Goal: Information Seeking & Learning: Learn about a topic

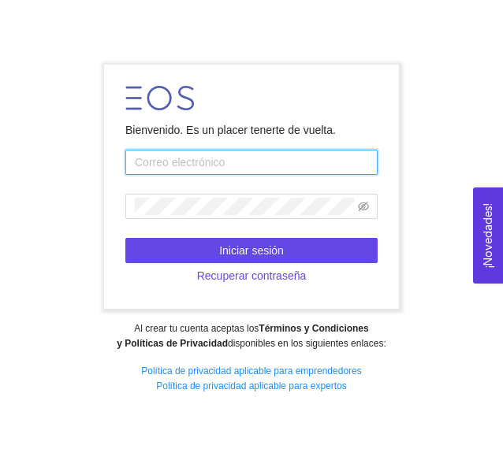
click at [303, 162] on input "text" at bounding box center [251, 162] width 252 height 25
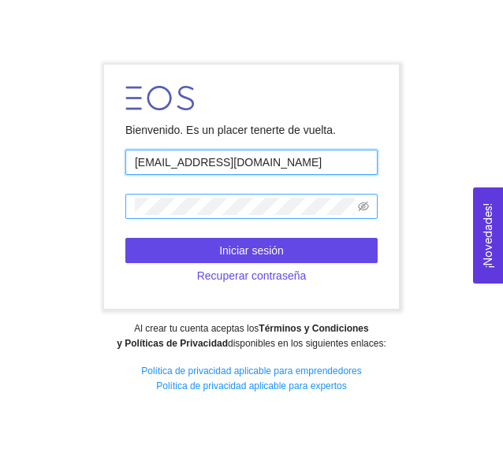
type input "[EMAIL_ADDRESS][DOMAIN_NAME]"
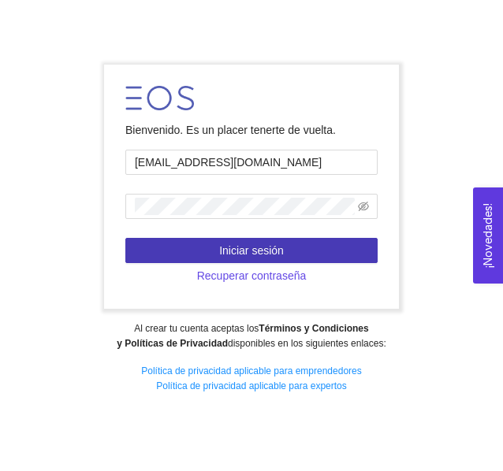
click at [245, 251] on span "Iniciar sesión" at bounding box center [251, 250] width 65 height 17
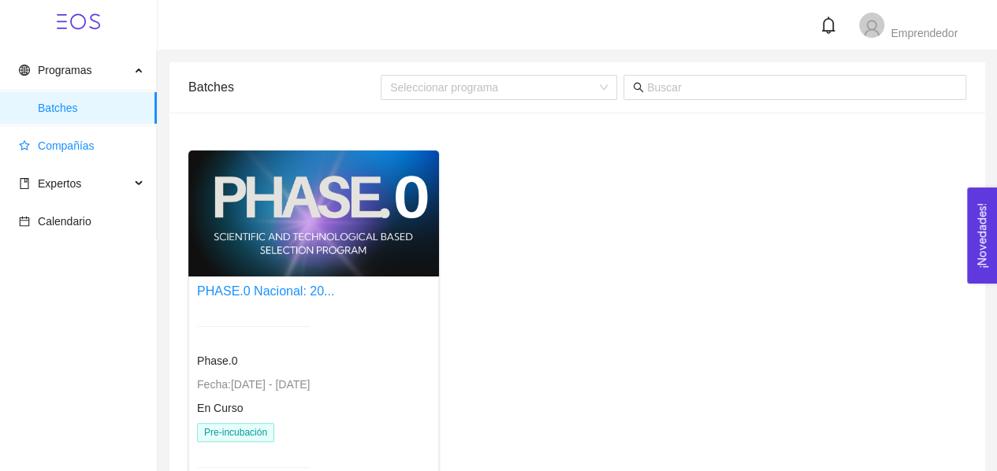
click at [49, 154] on span "Compañías" at bounding box center [81, 146] width 125 height 32
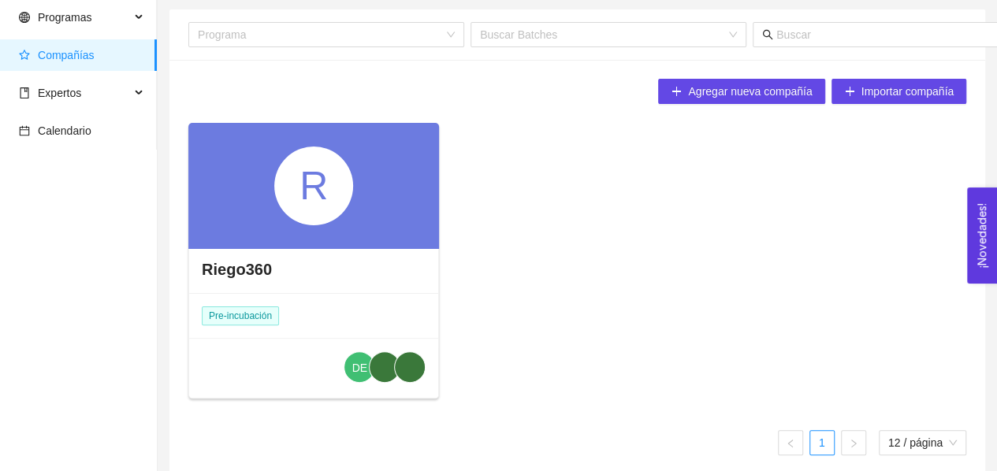
scroll to position [68, 0]
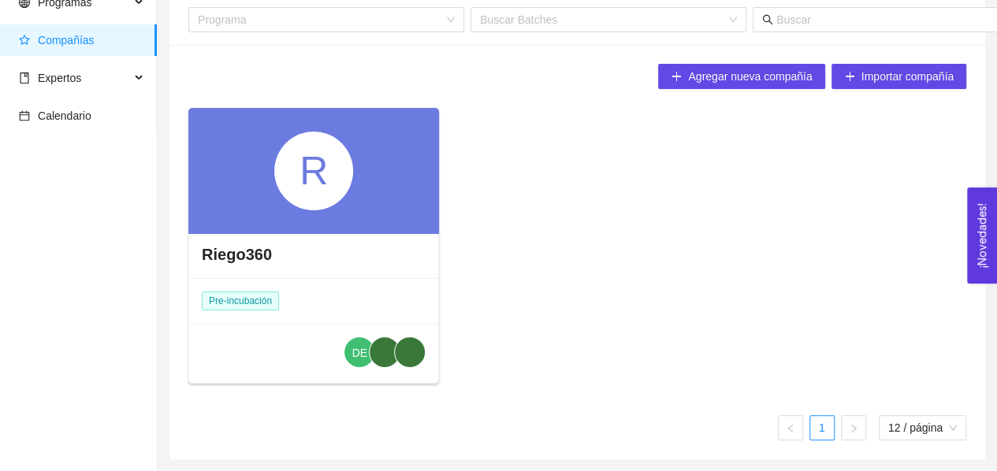
click at [304, 196] on div "R" at bounding box center [313, 171] width 79 height 79
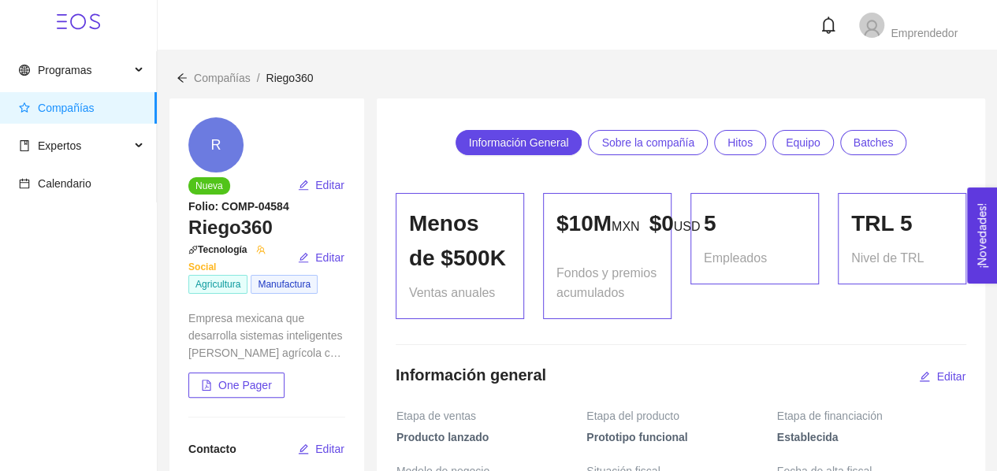
click at [502, 146] on span "Sobre la compañía" at bounding box center [648, 143] width 93 height 24
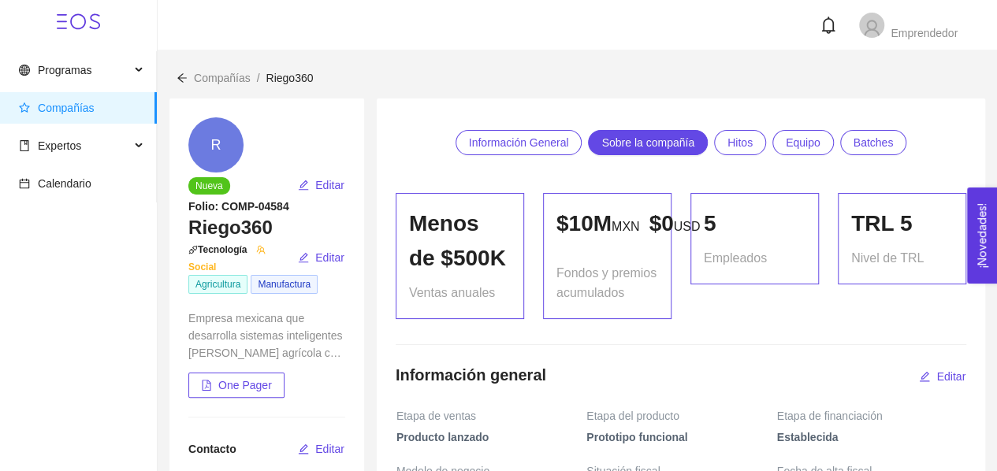
click at [502, 147] on span "Hitos" at bounding box center [740, 143] width 25 height 24
click at [502, 141] on span "Batches" at bounding box center [874, 143] width 40 height 24
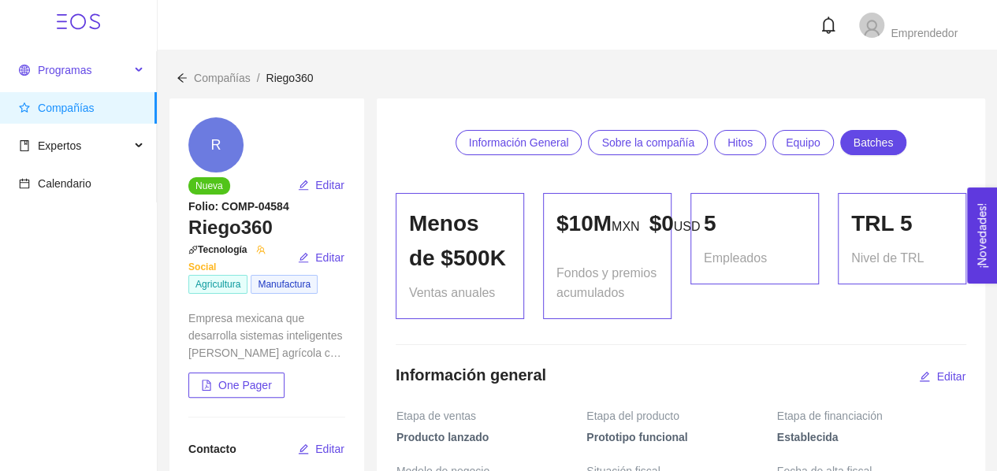
click at [110, 72] on span "Programas" at bounding box center [74, 70] width 111 height 32
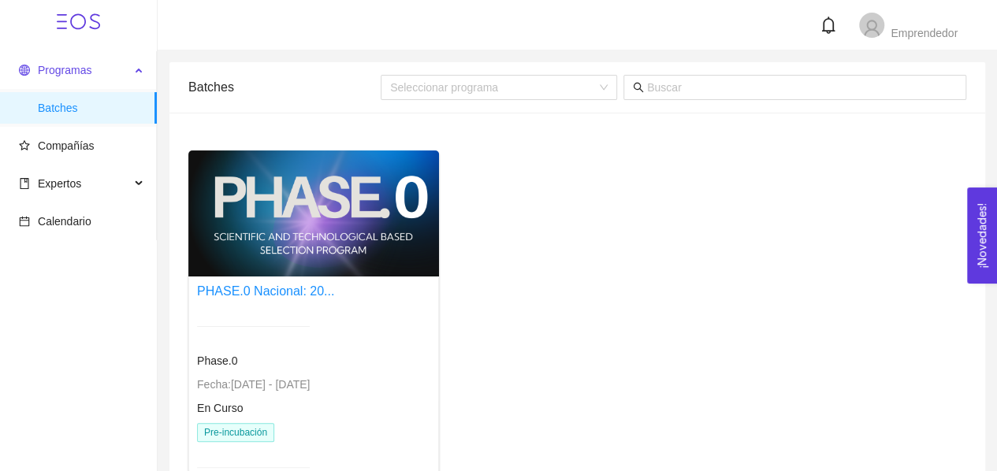
click at [120, 71] on span "Programas" at bounding box center [74, 70] width 111 height 32
click at [82, 136] on span "Compañías" at bounding box center [81, 146] width 125 height 32
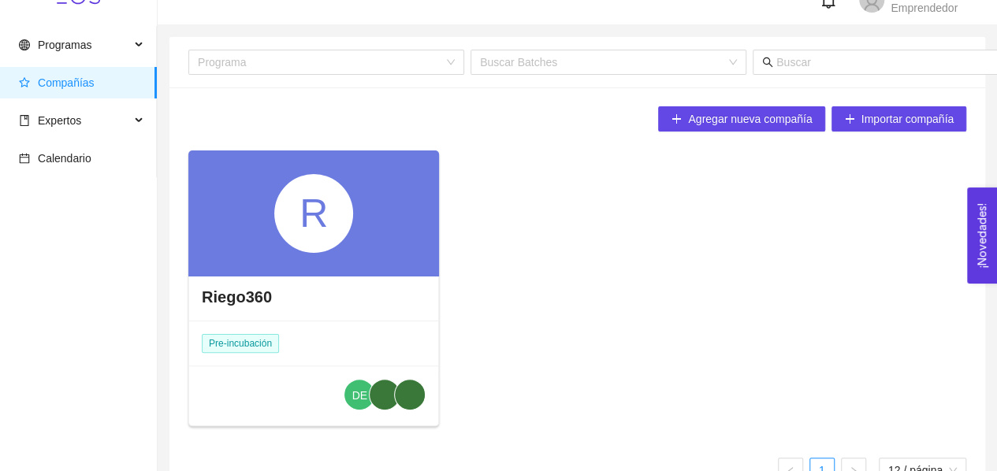
scroll to position [68, 0]
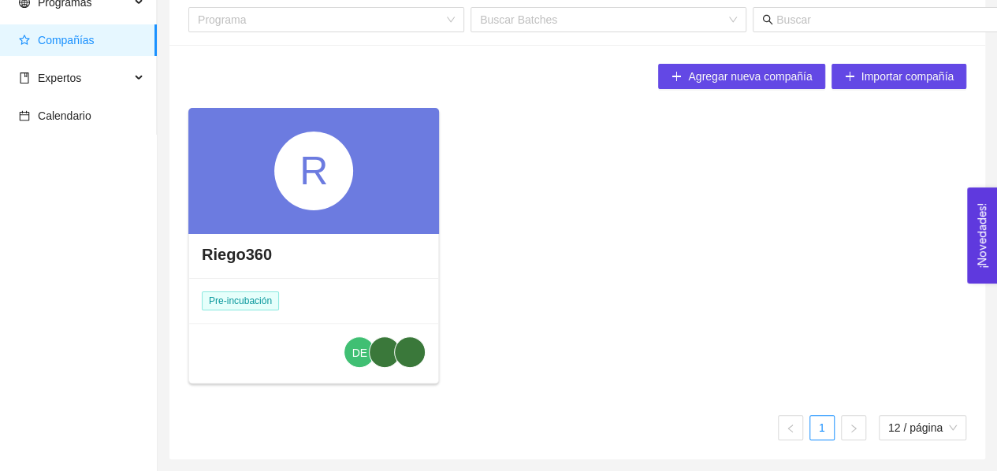
click at [323, 211] on div "R" at bounding box center [313, 171] width 251 height 126
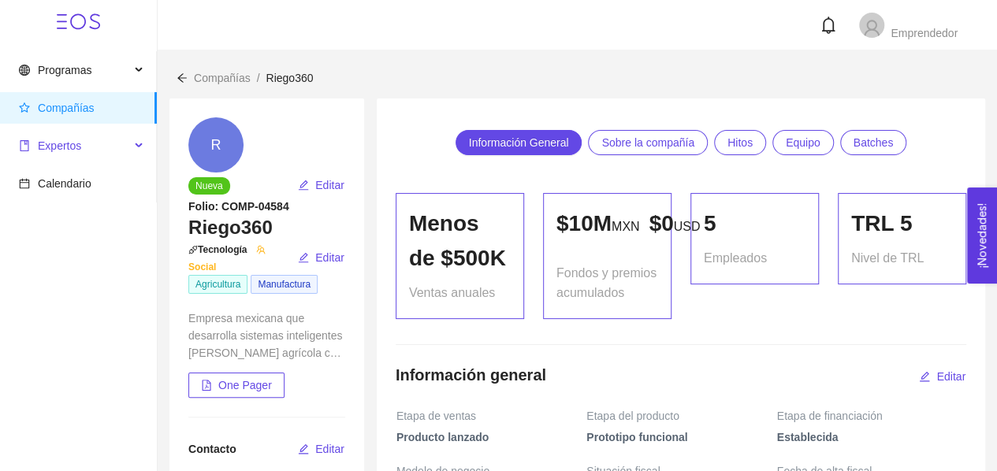
click at [139, 148] on div "Expertos" at bounding box center [78, 146] width 157 height 32
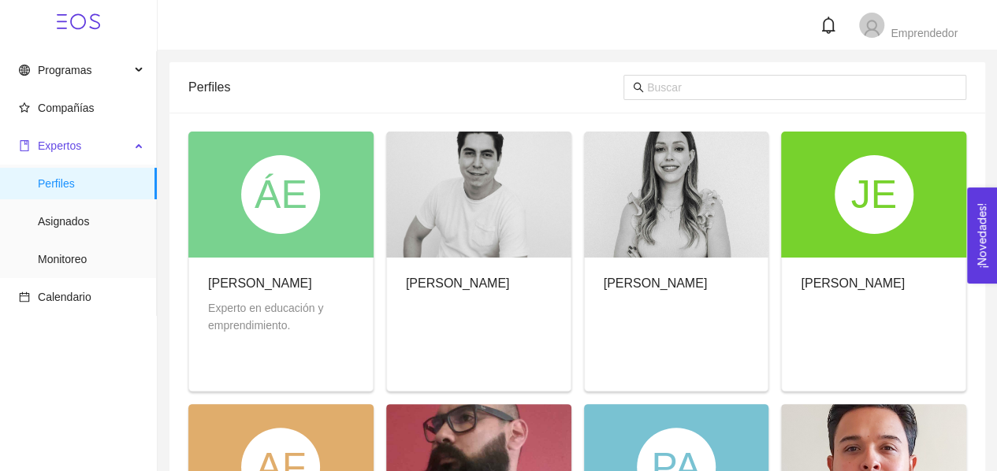
click at [140, 144] on icon at bounding box center [140, 144] width 8 height 0
click at [140, 149] on div "Expertos" at bounding box center [78, 146] width 157 height 32
click at [84, 103] on span "Compañías" at bounding box center [66, 108] width 57 height 13
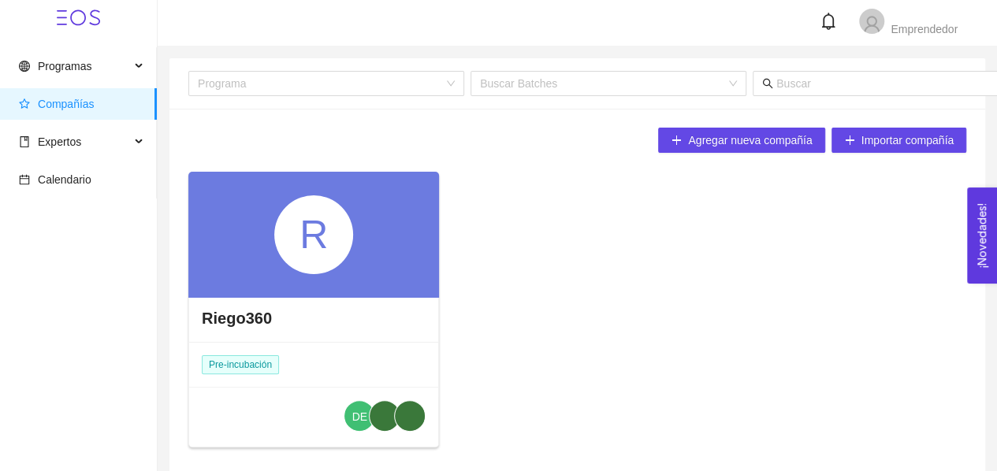
scroll to position [68, 0]
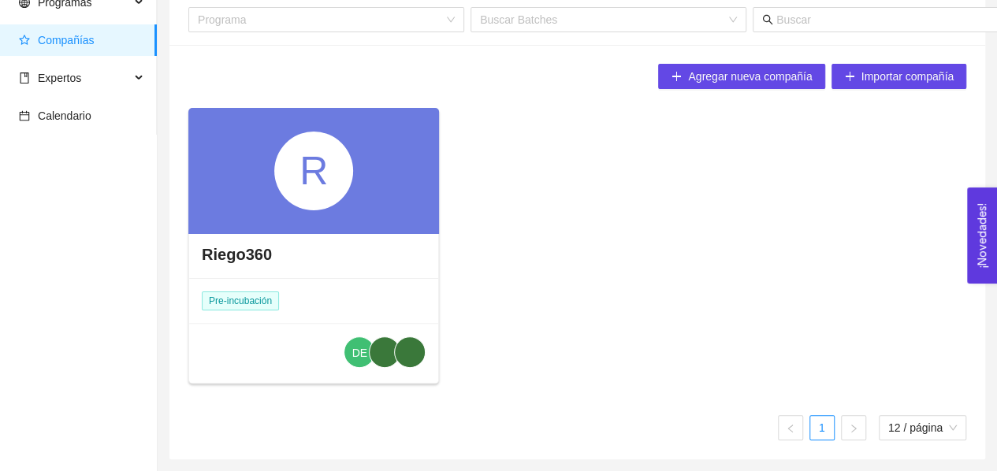
click at [329, 233] on div "Riego360" at bounding box center [313, 254] width 249 height 47
click at [243, 254] on h4 "Riego360" at bounding box center [237, 255] width 70 height 22
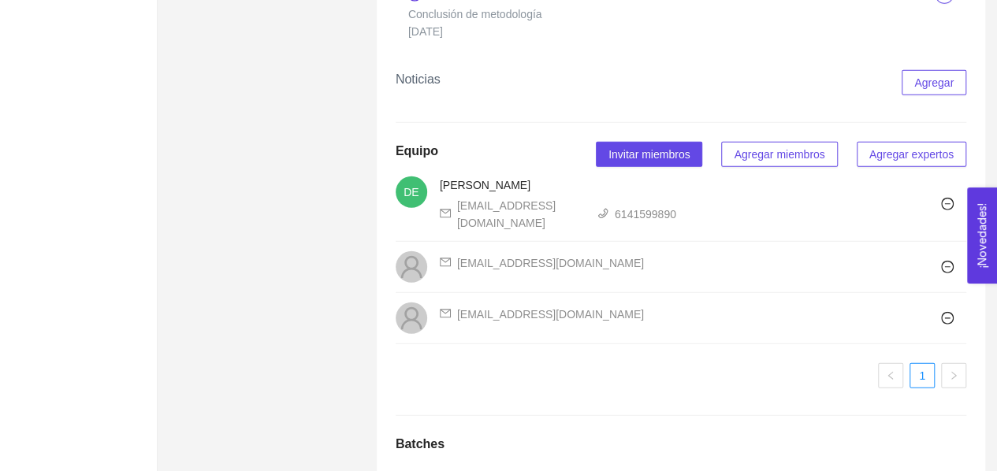
scroll to position [2471, 0]
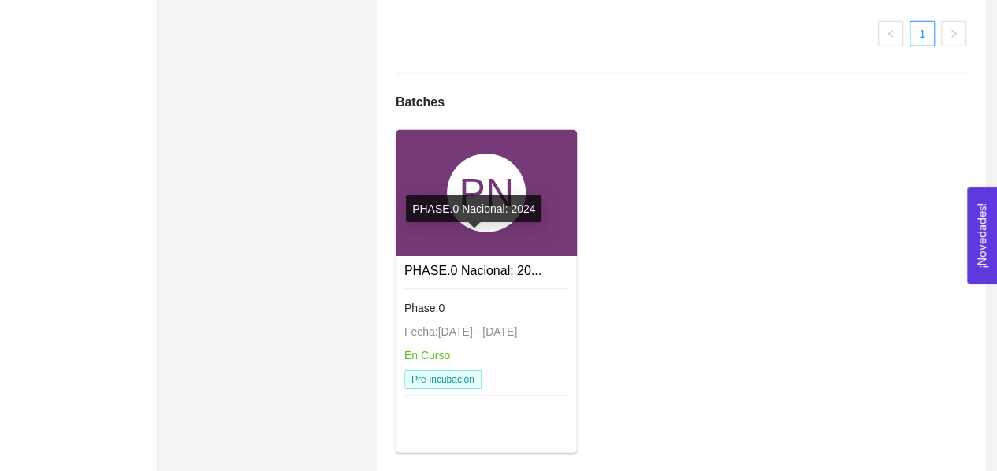
click at [476, 264] on link "PHASE.0 Nacional: 20..." at bounding box center [472, 270] width 137 height 13
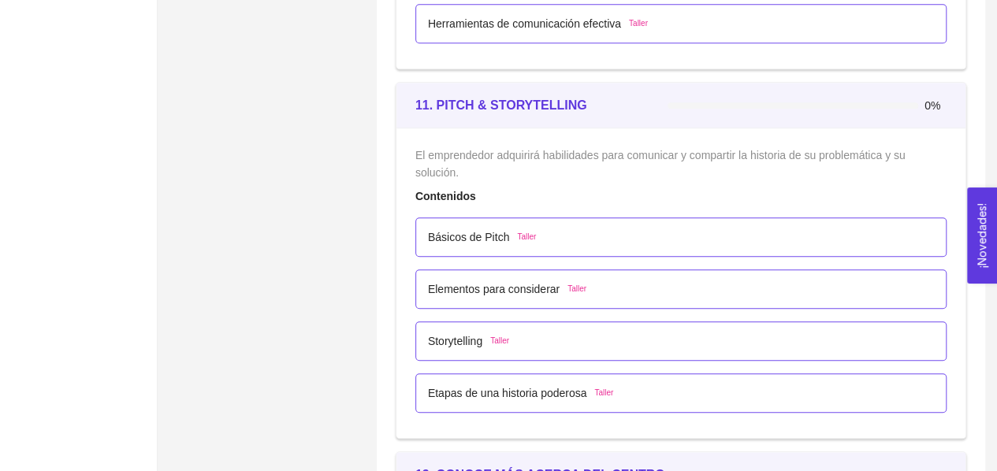
scroll to position [6544, 0]
